Goal: Find specific page/section: Find specific page/section

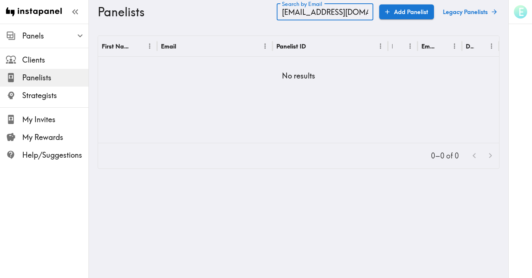
click at [331, 17] on input "[EMAIL_ADDRESS][DOMAIN_NAME]" at bounding box center [325, 11] width 97 height 17
type input "[EMAIL_ADDRESS][DOMAIN_NAME]"
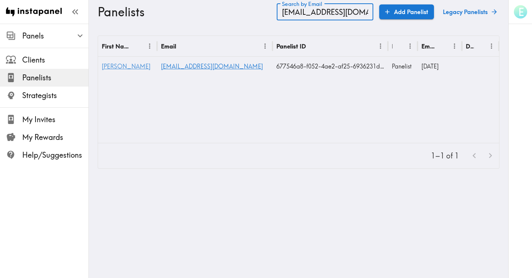
type input "[EMAIL_ADDRESS][DOMAIN_NAME]"
click at [110, 68] on span "[PERSON_NAME]" at bounding box center [126, 66] width 49 height 7
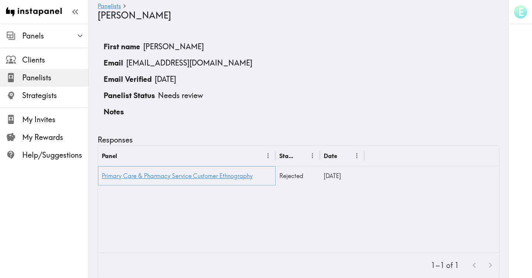
click at [145, 177] on link "Primary Care & Pharmacy Service Customer Ethnography" at bounding box center [177, 175] width 151 height 7
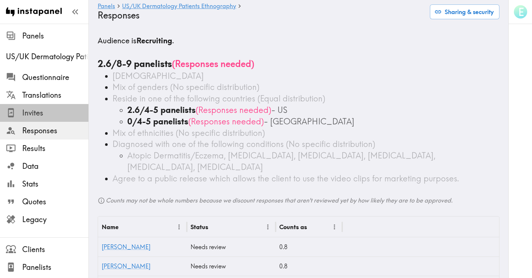
click at [35, 112] on span "Invites" at bounding box center [55, 113] width 66 height 10
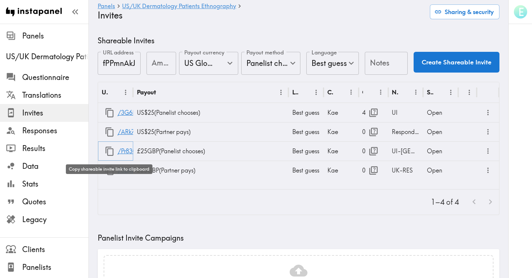
click at [110, 151] on icon "button" at bounding box center [110, 151] width 10 height 10
